Goal: Check status: Check status

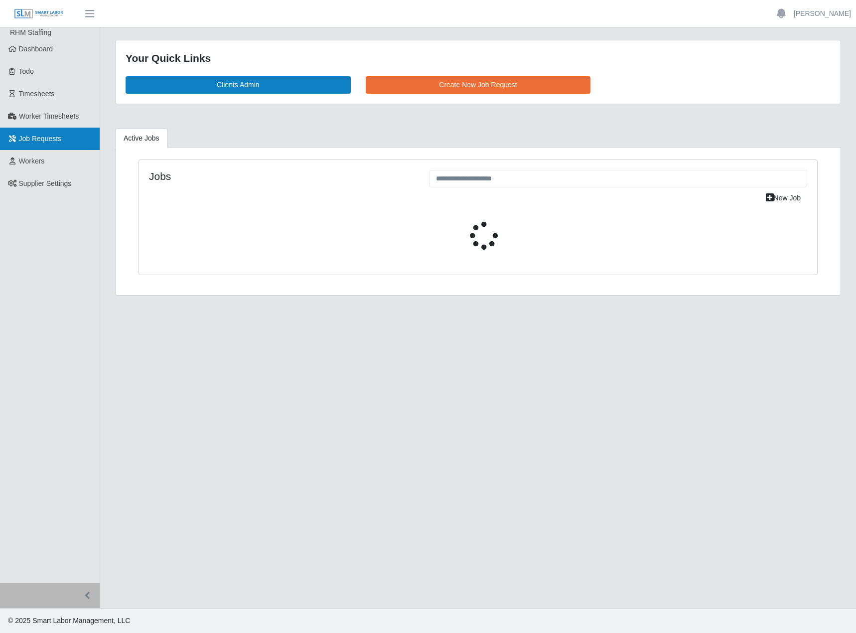
select select "****"
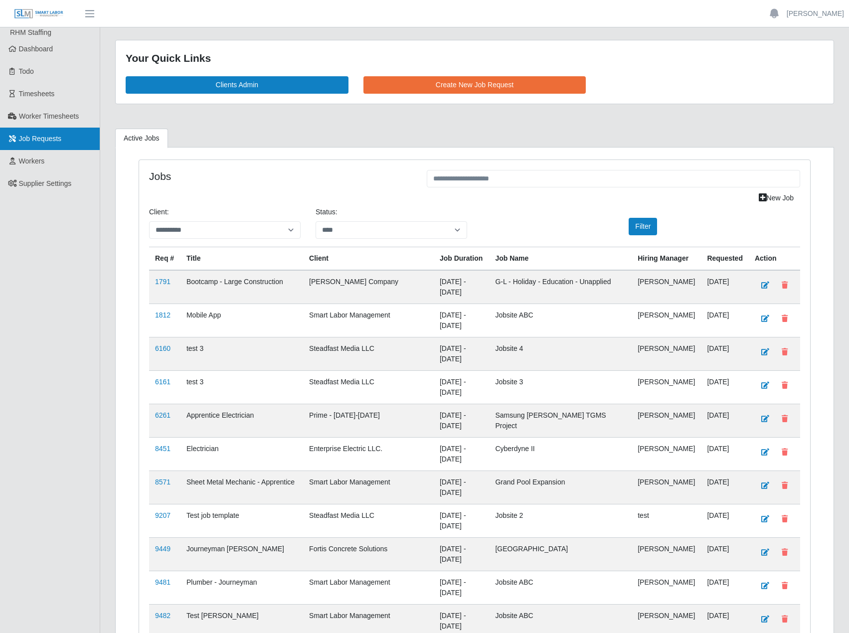
click at [48, 131] on link "Job Requests" at bounding box center [50, 139] width 100 height 22
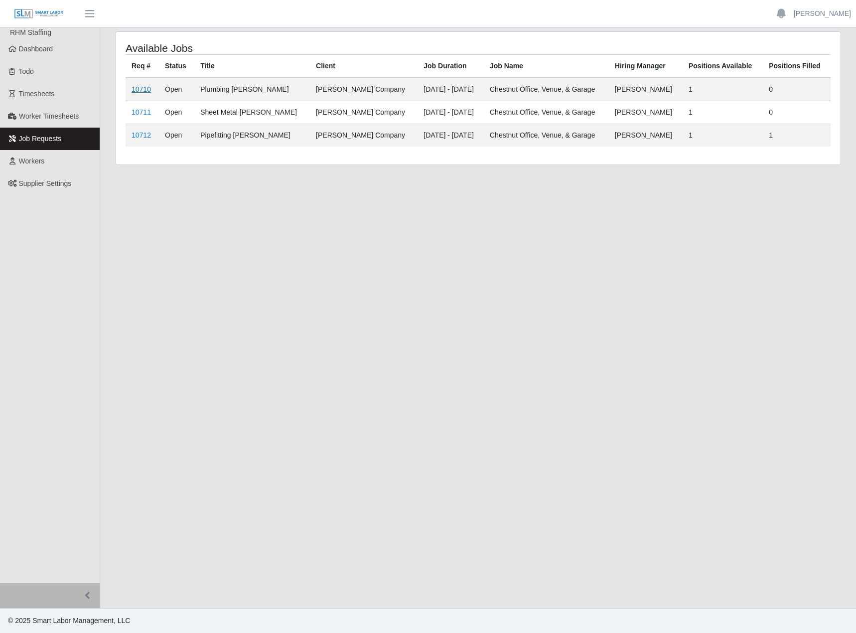
click at [144, 87] on link "10710" at bounding box center [141, 89] width 19 height 8
click at [145, 113] on link "10711" at bounding box center [141, 112] width 19 height 8
